Goal: Find specific page/section

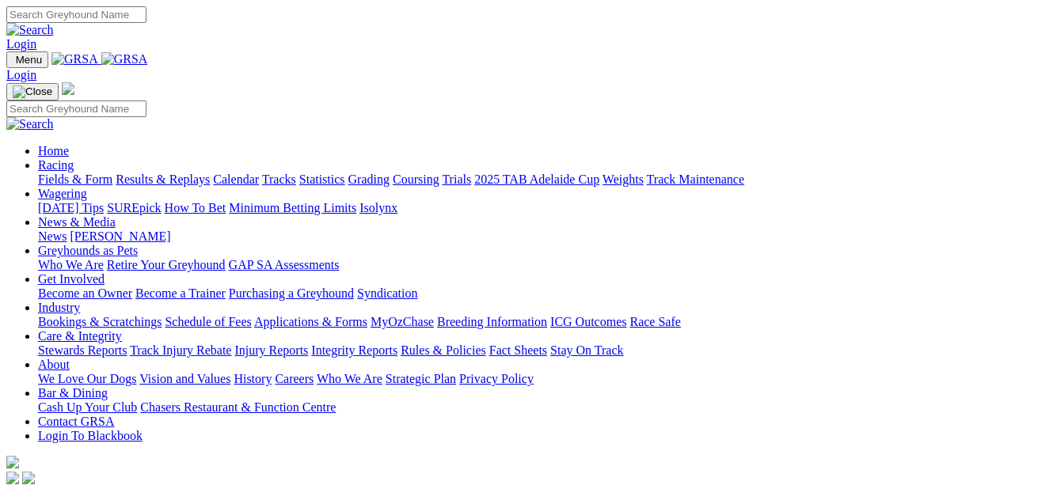
click at [55, 173] on link "Fields & Form" at bounding box center [75, 179] width 74 height 13
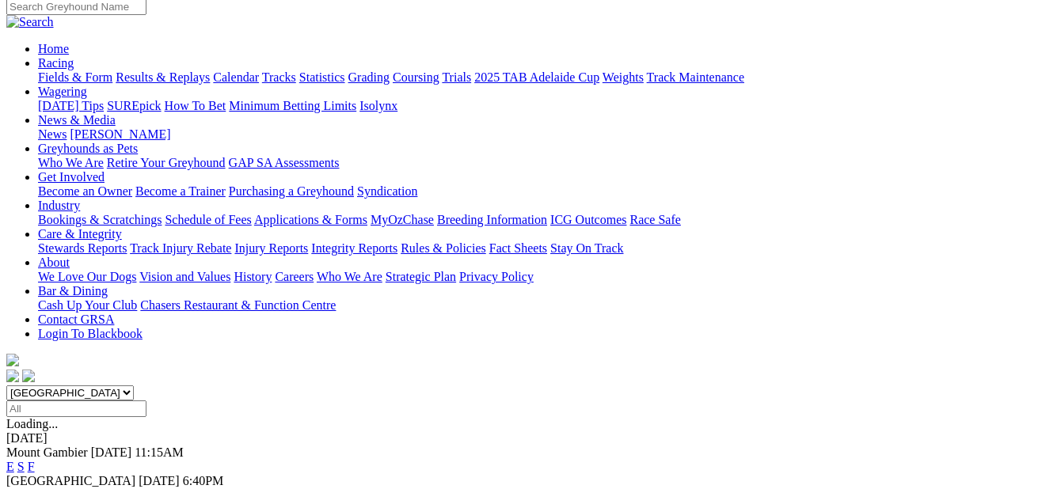
scroll to position [158, 0]
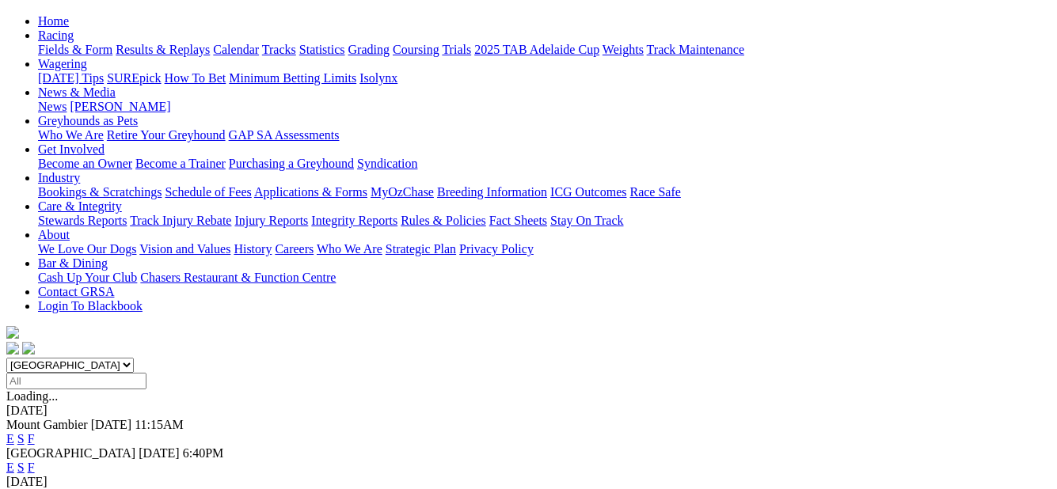
click at [35, 461] on link "F" at bounding box center [31, 467] width 7 height 13
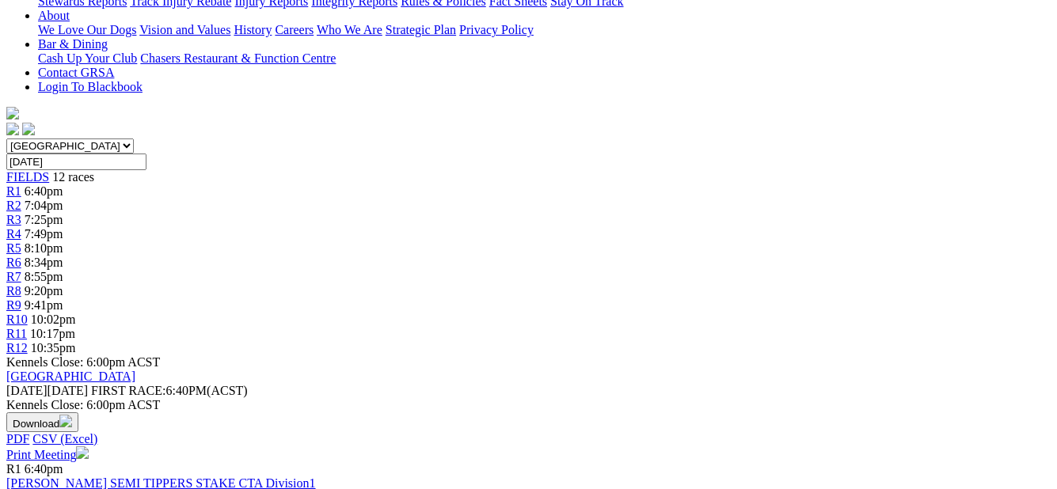
scroll to position [554, 0]
